Goal: Check status: Check status

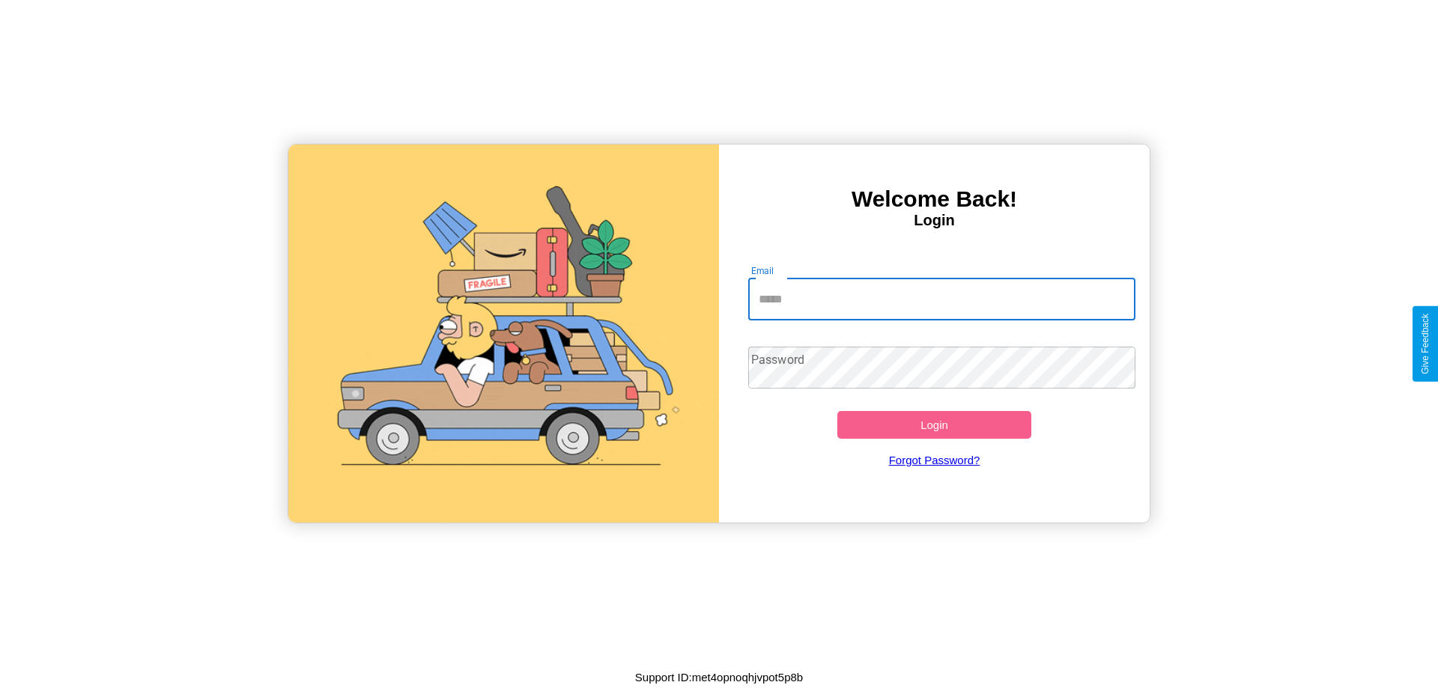
click at [942, 299] on input "Email" at bounding box center [942, 300] width 388 height 42
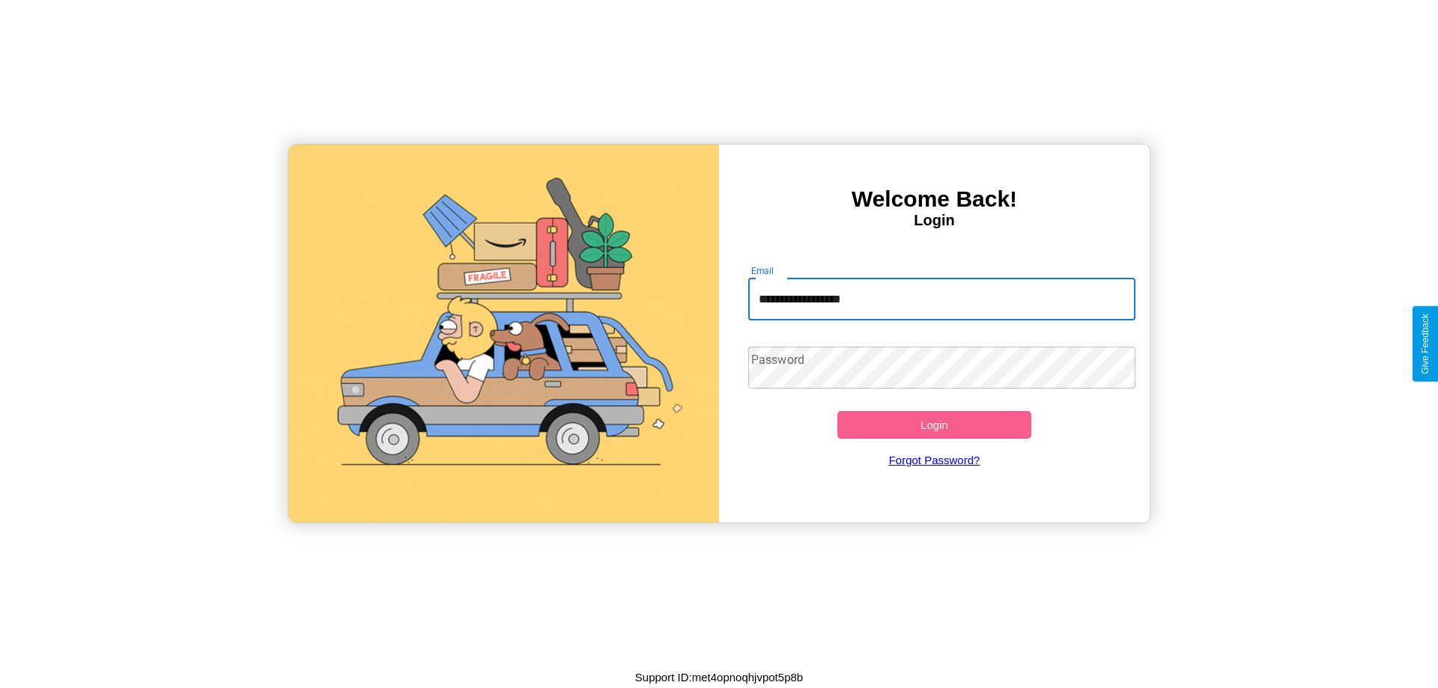
type input "**********"
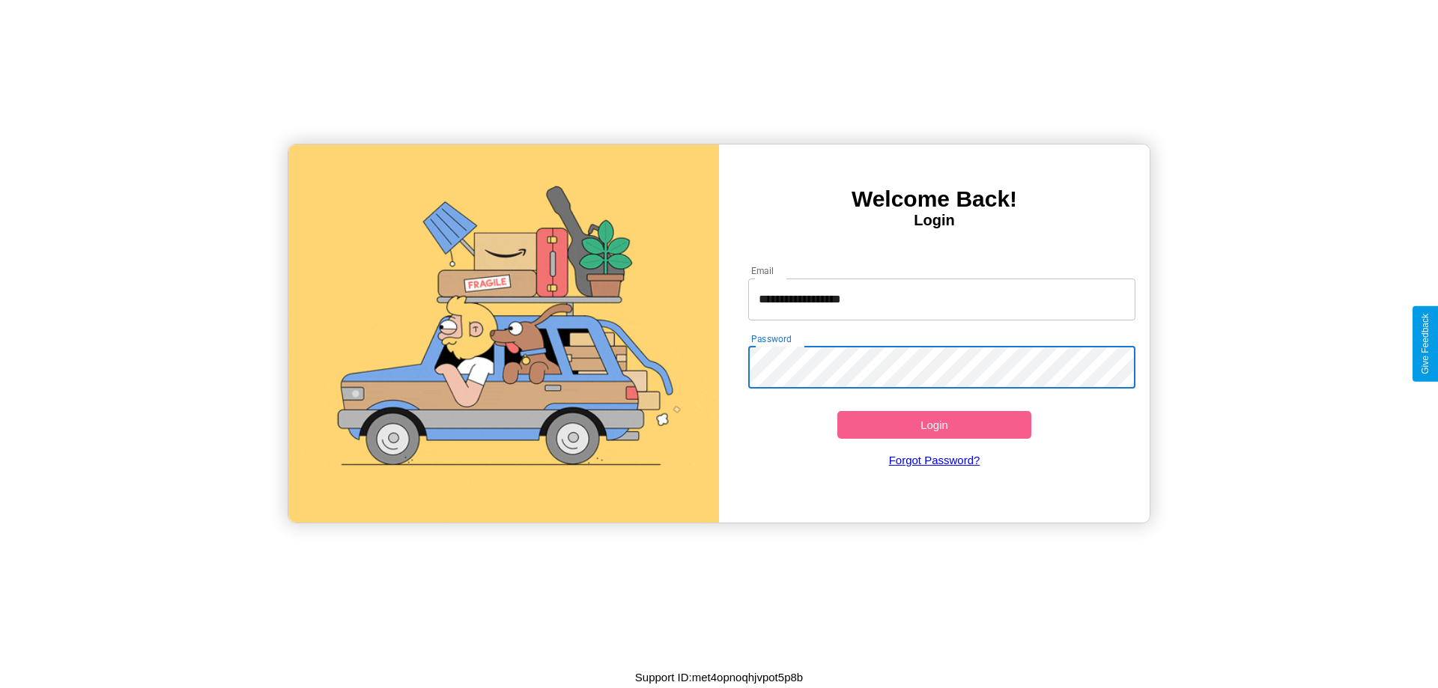
click at [934, 425] on button "Login" at bounding box center [934, 425] width 194 height 28
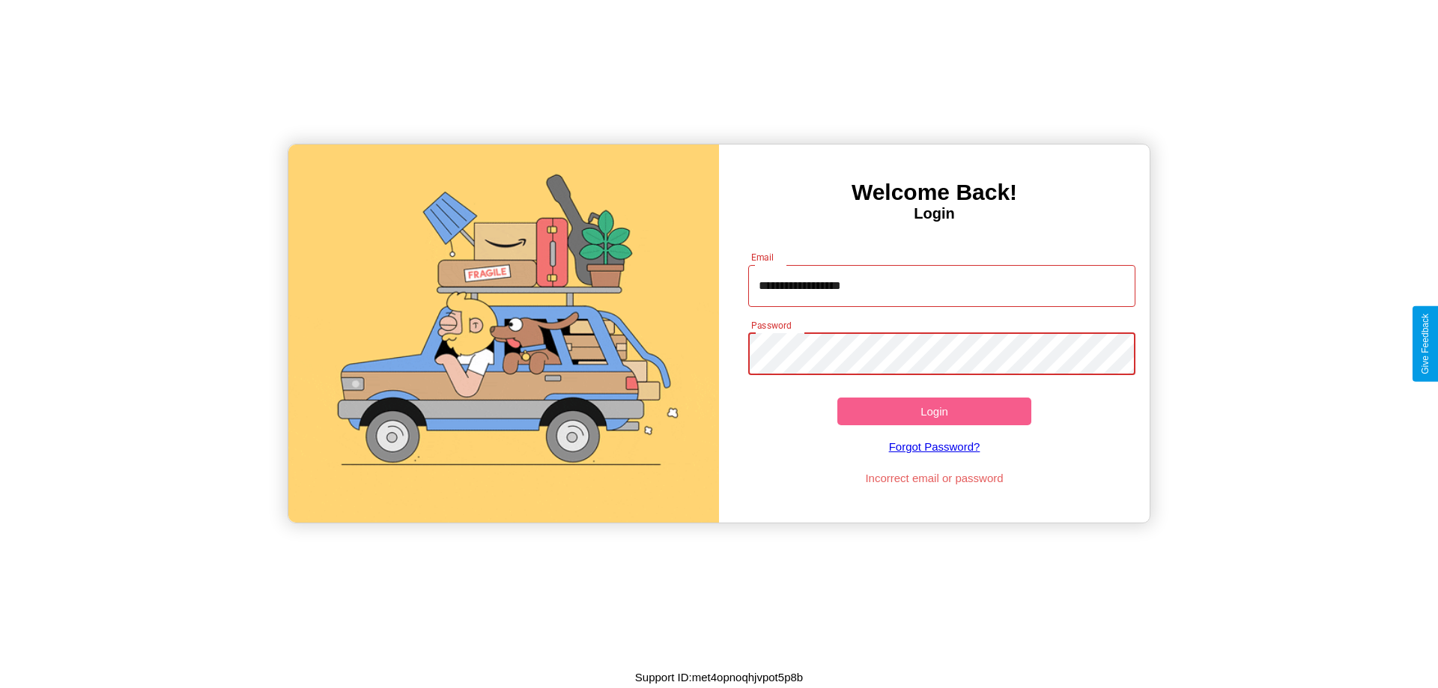
click at [934, 411] on button "Login" at bounding box center [934, 412] width 194 height 28
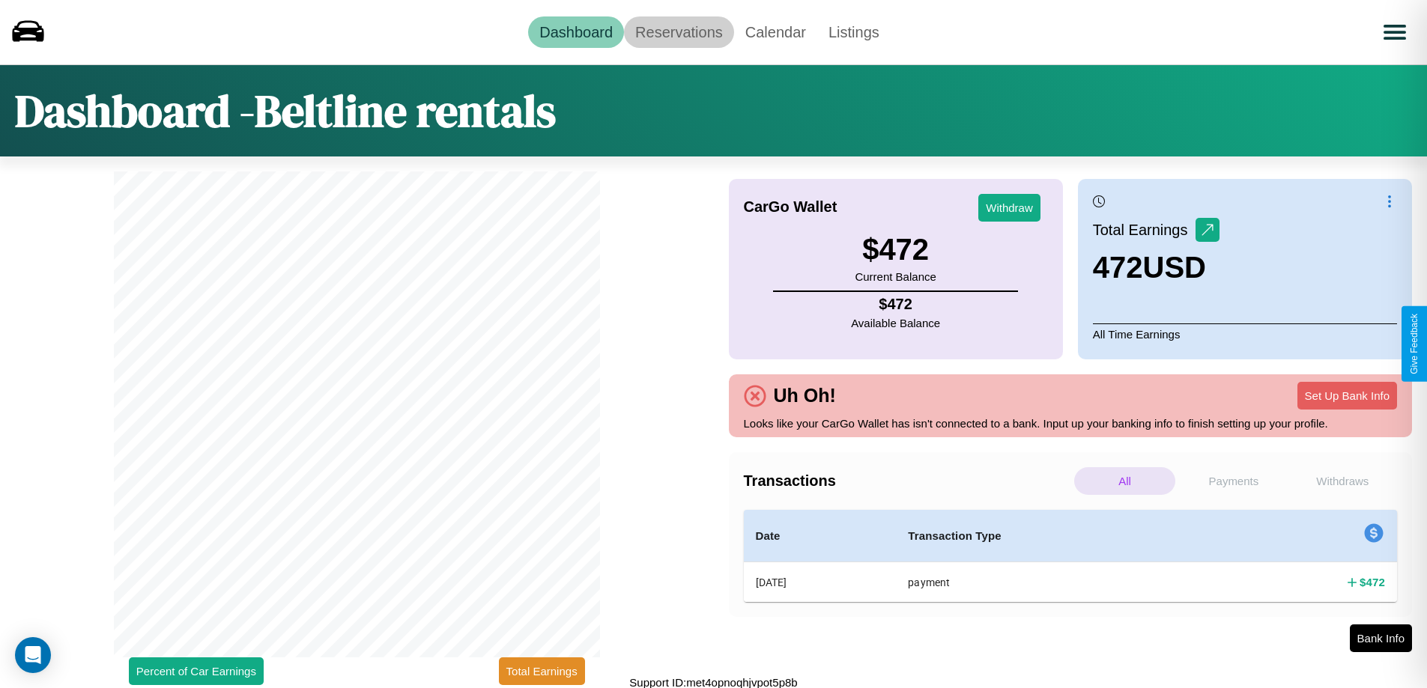
click at [679, 31] on link "Reservations" at bounding box center [679, 31] width 110 height 31
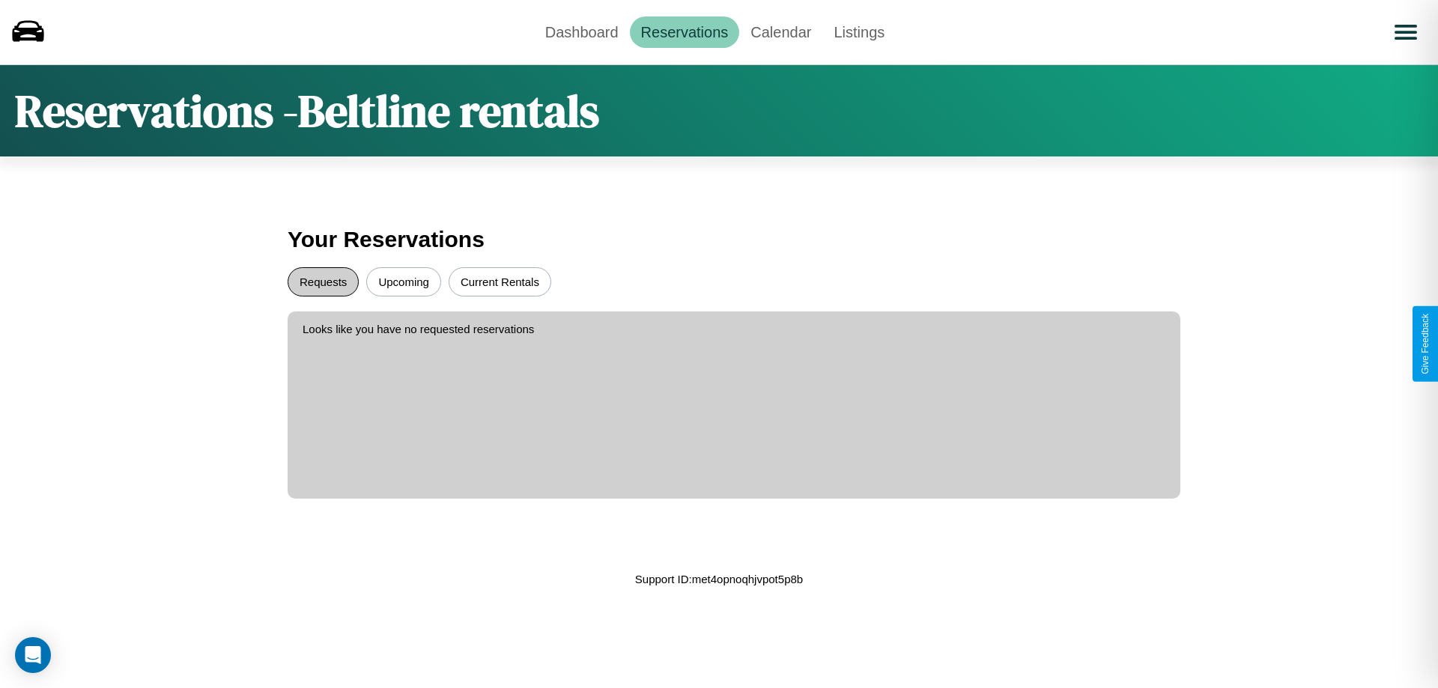
click at [323, 282] on button "Requests" at bounding box center [323, 281] width 71 height 29
click at [500, 282] on button "Current Rentals" at bounding box center [500, 281] width 103 height 29
click at [581, 31] on link "Dashboard" at bounding box center [582, 31] width 96 height 31
